Goal: Check status: Check status

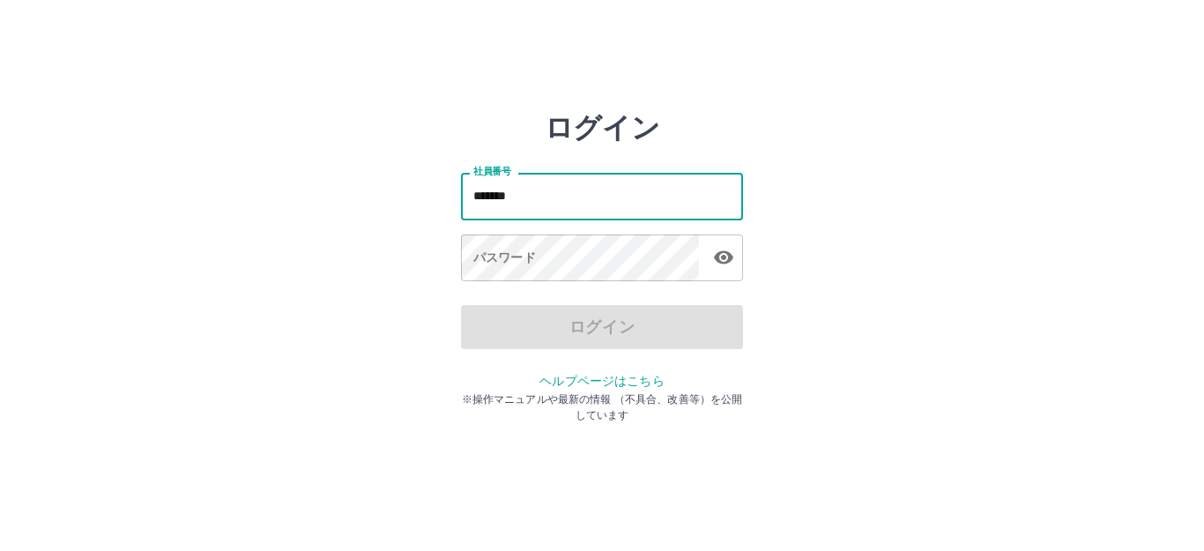
type input "*******"
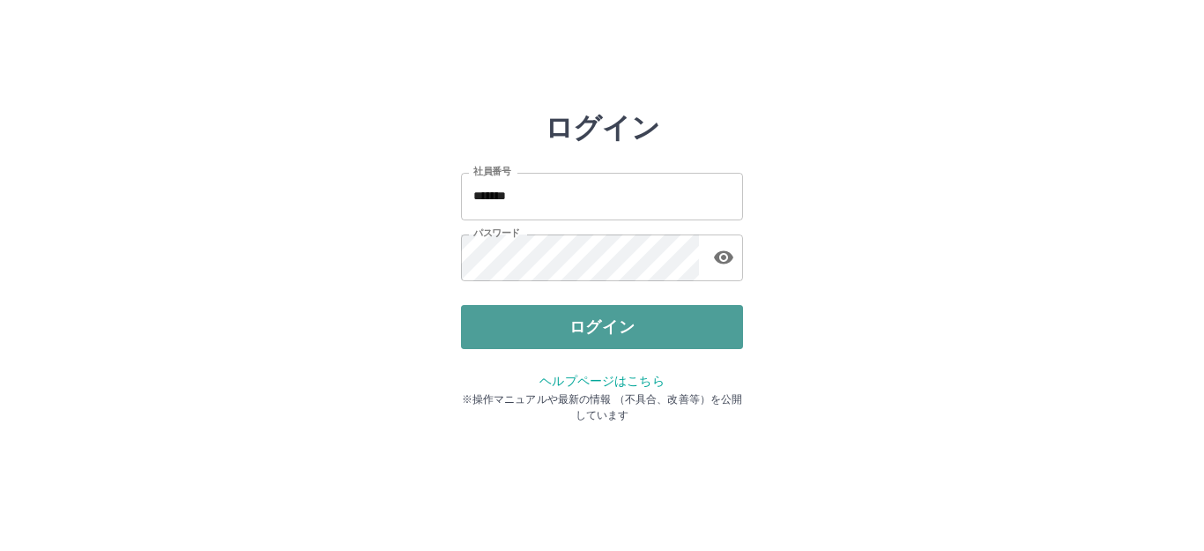
click at [597, 329] on button "ログイン" at bounding box center [602, 327] width 282 height 44
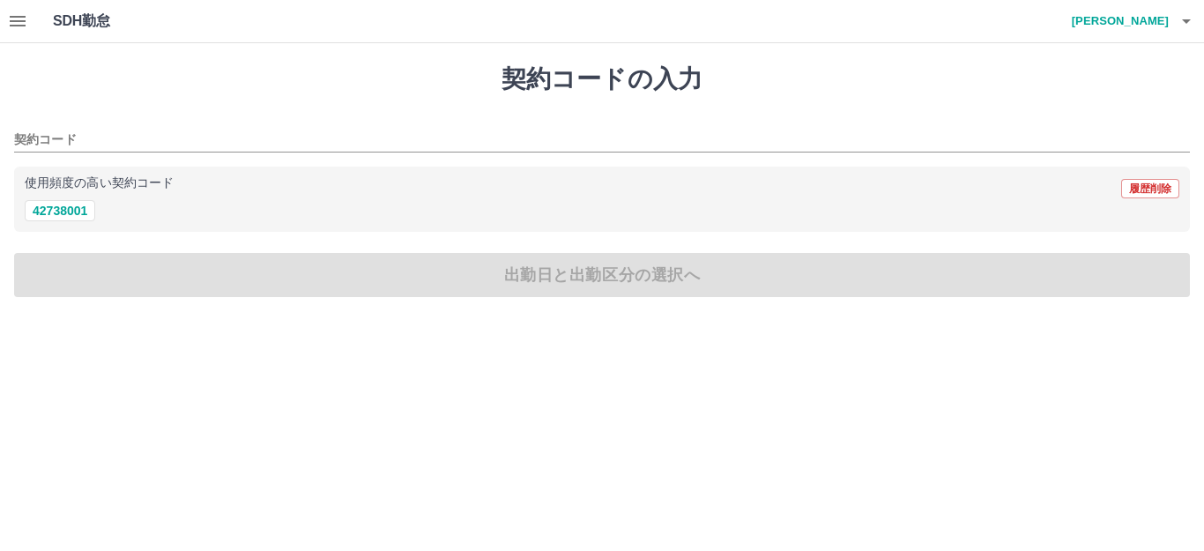
click at [15, 17] on icon "button" at bounding box center [18, 21] width 16 height 11
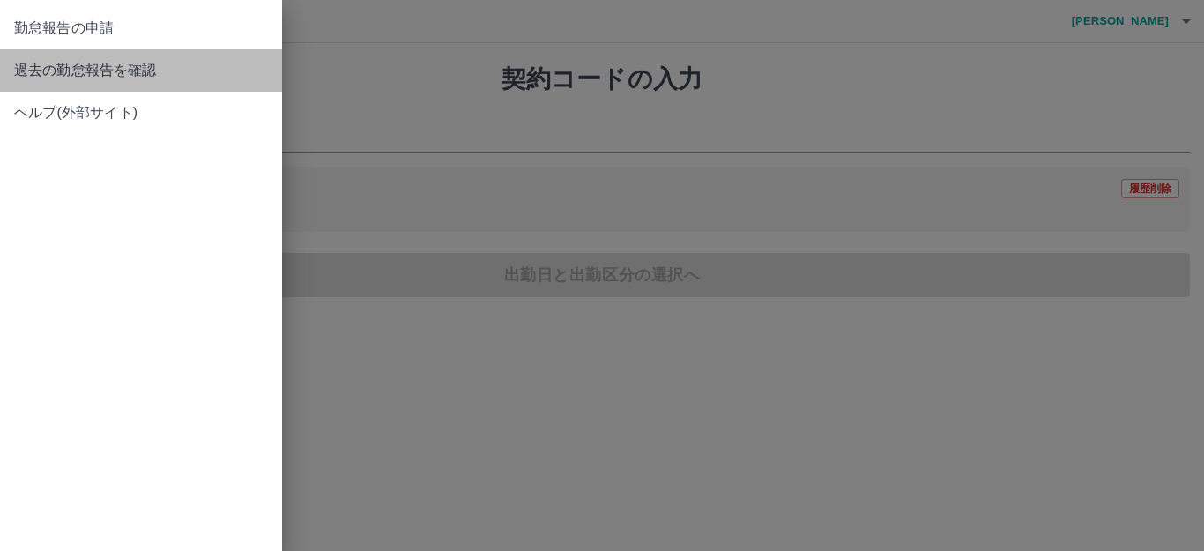
click at [55, 70] on span "過去の勤怠報告を確認" at bounding box center [141, 70] width 254 height 21
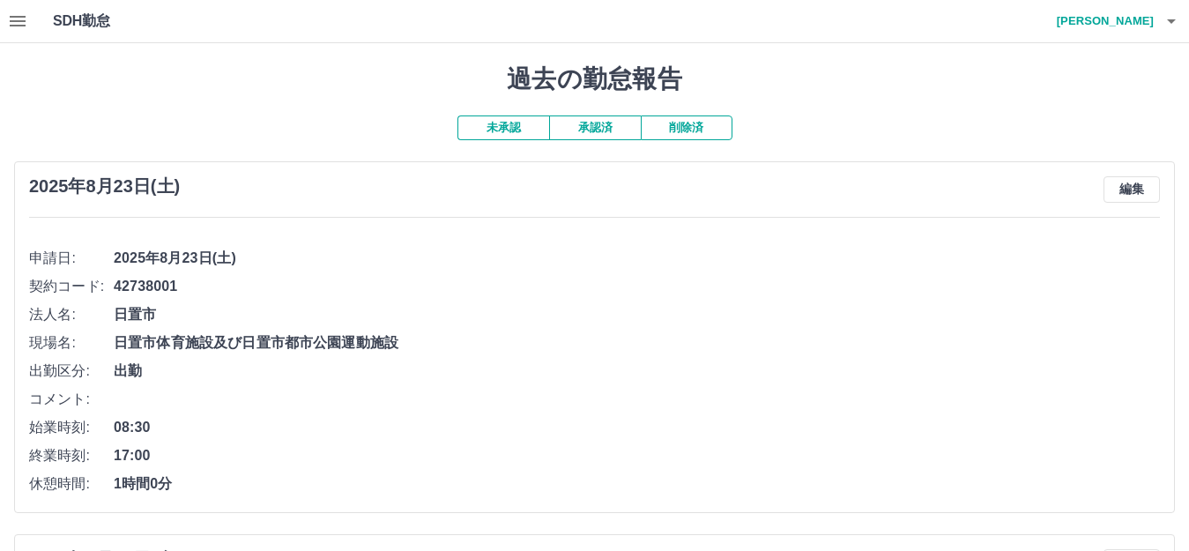
click at [592, 127] on button "承認済" at bounding box center [595, 127] width 92 height 25
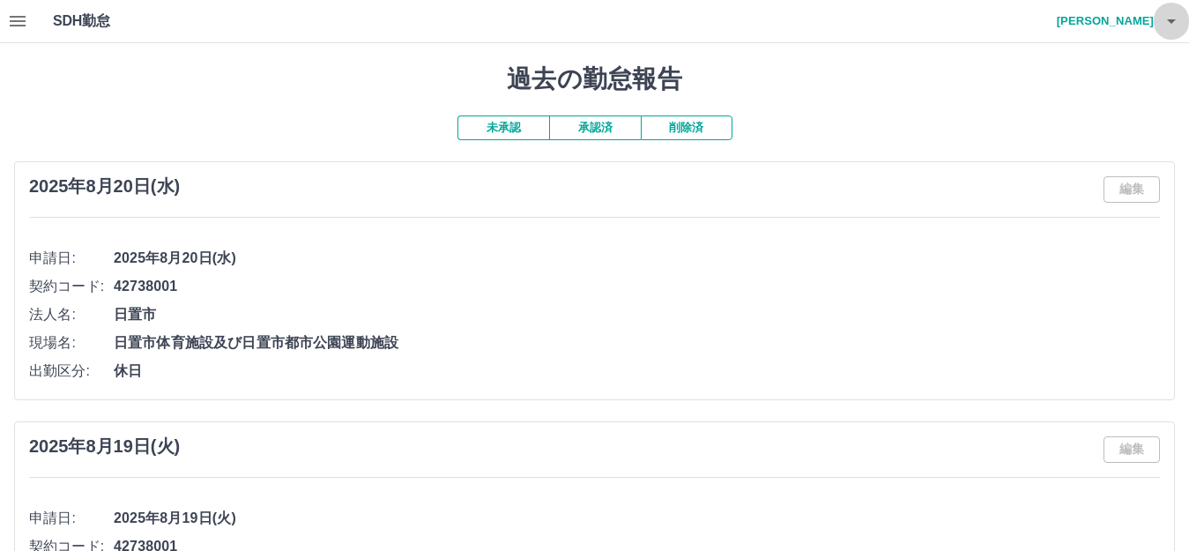
click at [1178, 24] on icon "button" at bounding box center [1170, 21] width 21 height 21
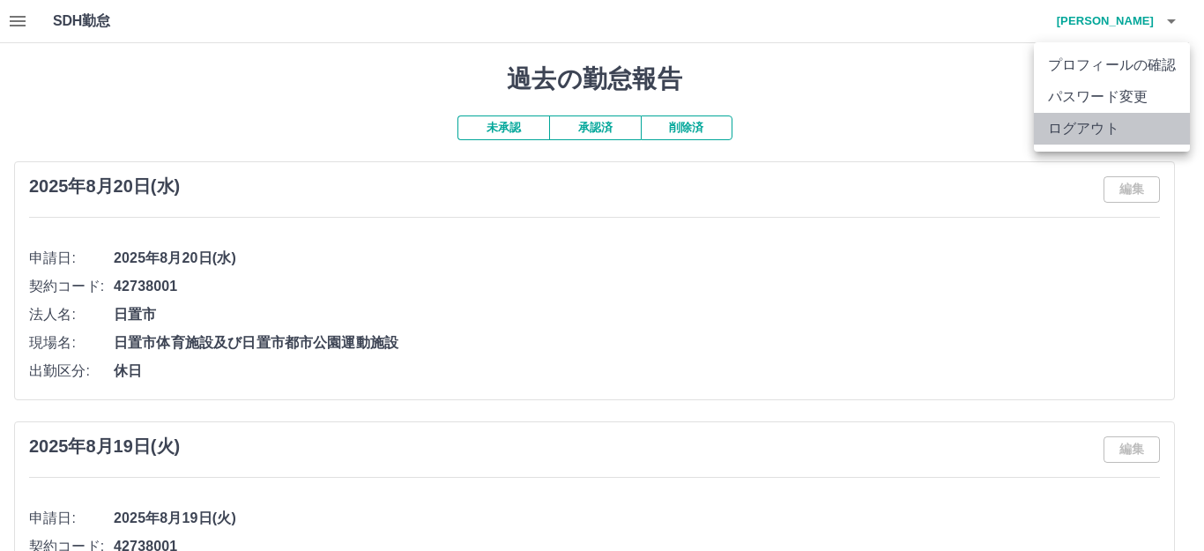
click at [1091, 133] on li "ログアウト" at bounding box center [1112, 129] width 156 height 32
